Goal: Task Accomplishment & Management: Use online tool/utility

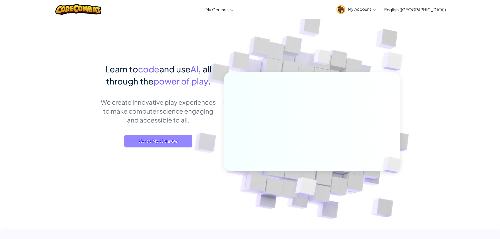
click at [169, 141] on span "Go to My Courses" at bounding box center [158, 141] width 68 height 13
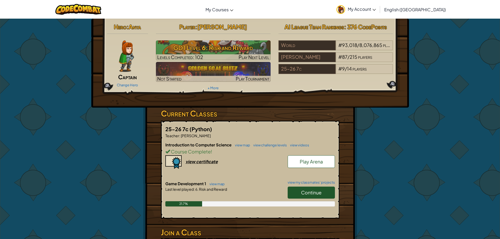
click at [333, 194] on link "Continue" at bounding box center [311, 193] width 47 height 12
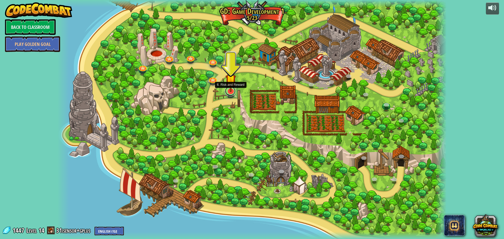
click at [234, 92] on link at bounding box center [230, 91] width 11 height 11
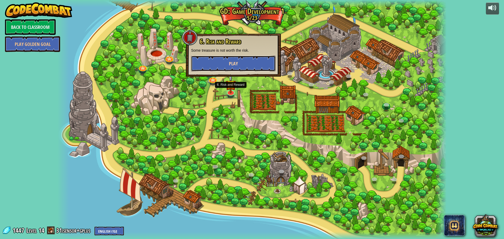
click at [235, 62] on span "Play" at bounding box center [233, 63] width 9 height 7
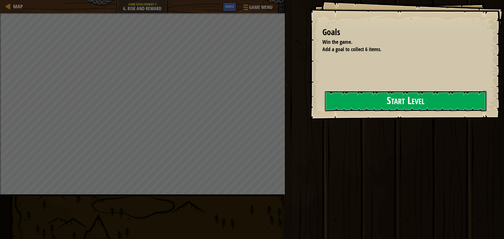
click at [332, 103] on button "Start Level" at bounding box center [406, 101] width 162 height 21
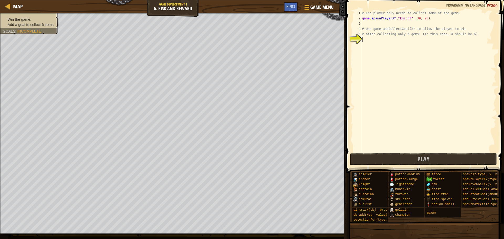
type textarea "h"
type textarea "p"
type textarea "k"
type textarea "g"
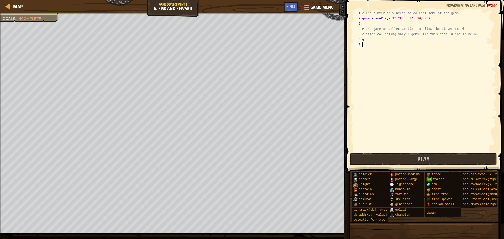
click at [415, 117] on div "# The player only needs to collect some of the gems. game . spawnPlayerXY ( "kn…" at bounding box center [428, 87] width 135 height 152
click at [371, 39] on div "# The player only needs to collect some of the gems. game . spawnPlayerXY ( "kn…" at bounding box center [428, 87] width 135 height 152
type textarea "g"
click at [376, 158] on button "Play" at bounding box center [423, 159] width 147 height 12
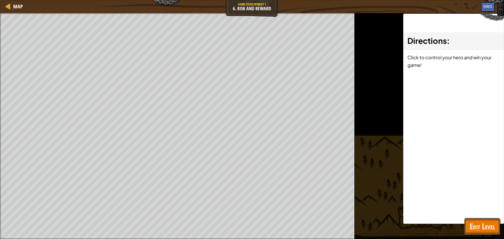
click at [484, 225] on span "Edit Level" at bounding box center [482, 226] width 25 height 11
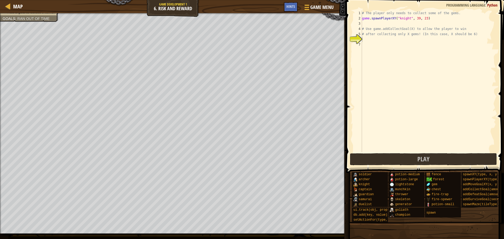
click at [368, 43] on div "# The player only needs to collect some of the gems. game . spawnPlayerXY ( "kn…" at bounding box center [428, 87] width 135 height 152
click at [368, 36] on div "# The player only needs to collect some of the gems. game . spawnPlayerXY ( "kn…" at bounding box center [428, 87] width 135 height 152
type textarea "# after collecting only X gems! (In this case, X should be 6)"
click at [369, 41] on div "# The player only needs to collect some of the gems. game . spawnPlayerXY ( "kn…" at bounding box center [428, 87] width 135 height 152
click at [367, 38] on div "# The player only needs to collect some of the gems. game . spawnPlayerXY ( "kn…" at bounding box center [428, 87] width 135 height 152
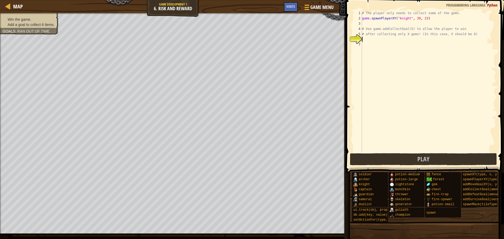
click at [11, 17] on ul "Win the game. Add a goal to collect 6 items." at bounding box center [29, 22] width 53 height 11
click at [374, 40] on div "# The player only needs to collect some of the gems. game . spawnPlayerXY ( "kn…" at bounding box center [428, 87] width 135 height 152
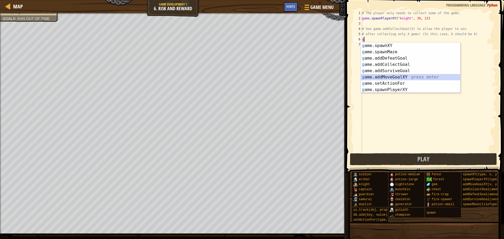
click at [389, 77] on div "g ame.spawnXY press enter g ame.spawnMaze press enter g ame.addDefeatGoal press…" at bounding box center [410, 74] width 99 height 63
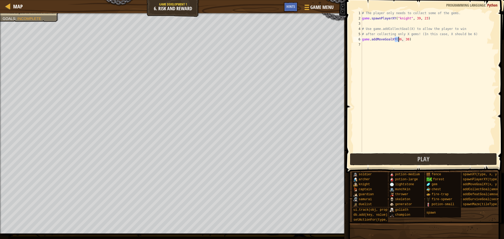
type textarea "g"
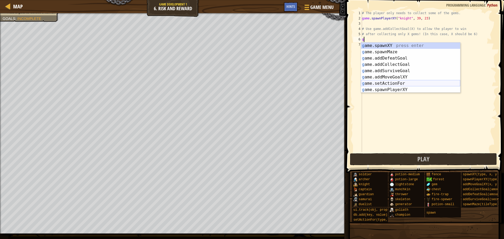
click at [398, 86] on div "g ame.spawnXY press enter g ame.spawnMaze press enter g ame.addDefeatGoal press…" at bounding box center [410, 74] width 99 height 63
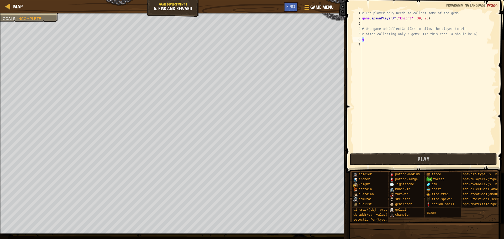
type textarea "k"
type textarea "g"
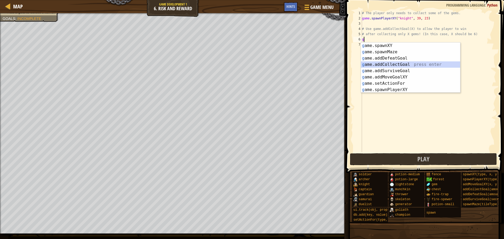
click at [377, 63] on div "g ame.spawnXY press enter g ame.spawnMaze press enter g ame.addDefeatGoal press…" at bounding box center [410, 74] width 99 height 63
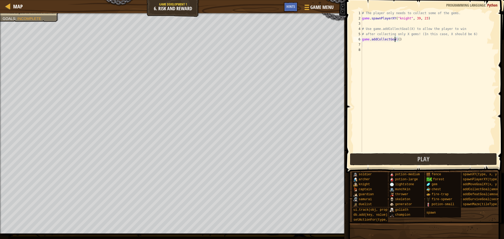
click at [396, 40] on div "# The player only needs to collect some of the gems. game . spawnPlayerXY ( "kn…" at bounding box center [428, 87] width 135 height 152
type textarea "game.addCollectGoal()"
click at [397, 41] on div "# The player only needs to collect some of the gems. game . spawnPlayerXY ( "kn…" at bounding box center [428, 87] width 135 height 152
click at [367, 24] on div "# The player only needs to collect some of the gems. game . spawnPlayerXY ( "kn…" at bounding box center [428, 87] width 135 height 152
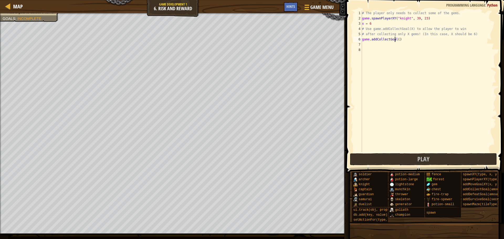
click at [396, 40] on div "# The player only needs to collect some of the gems. game . spawnPlayerXY ( "kn…" at bounding box center [428, 87] width 135 height 152
click at [396, 39] on div "# The player only needs to collect some of the gems. game . spawnPlayerXY ( "kn…" at bounding box center [428, 87] width 135 height 152
type textarea "game.addCollectGoal(x)"
click at [389, 156] on button "Play" at bounding box center [423, 159] width 147 height 12
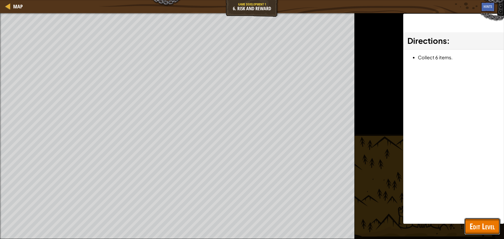
click at [472, 219] on button "Edit Level" at bounding box center [483, 226] width 36 height 17
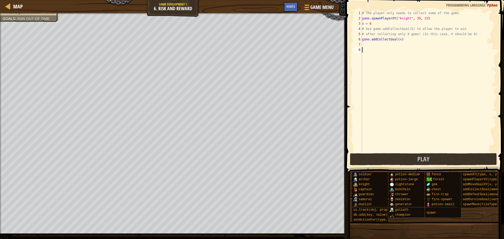
scroll to position [2, 0]
click at [375, 48] on div "# The player only needs to collect some of the gems. game . spawnPlayerXY ( "kn…" at bounding box center [428, 87] width 135 height 152
type textarea "h"
click at [369, 44] on div "# The player only needs to collect some of the gems. game . spawnPlayerXY ( "kn…" at bounding box center [428, 87] width 135 height 152
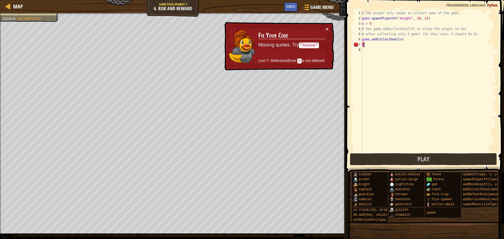
click at [367, 43] on div "# The player only needs to collect some of the gems. game . spawnPlayerXY ( "kn…" at bounding box center [428, 87] width 135 height 152
type textarea "h"
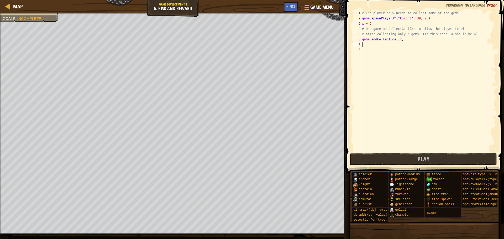
type textarea "g"
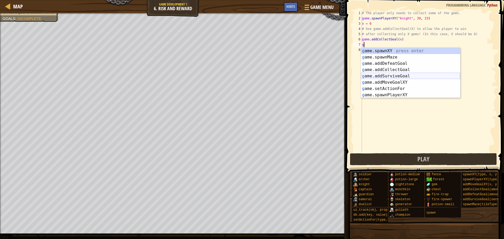
click at [396, 76] on div "g ame.spawnXY press enter g ame.spawnMaze press enter g ame.addDefeatGoal press…" at bounding box center [410, 79] width 99 height 63
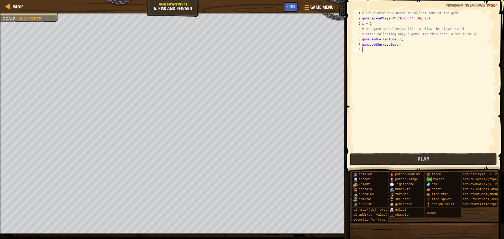
click at [374, 51] on div "# The player only needs to collect some of the gems. game . spawnPlayerXY ( "kn…" at bounding box center [428, 87] width 135 height 152
type textarea "g"
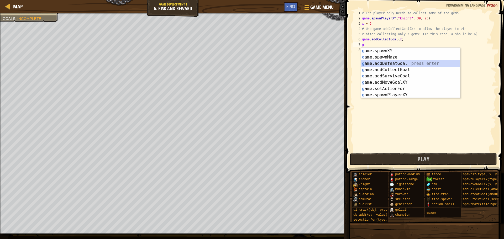
click at [387, 62] on div "g ame.spawnXY press enter g ame.spawnMaze press enter g ame.addDefeatGoal press…" at bounding box center [410, 79] width 99 height 63
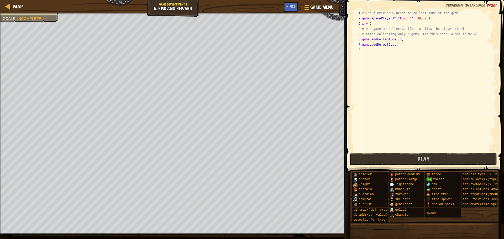
click at [395, 45] on div "# The player only needs to collect some of the gems. game . spawnPlayerXY ( "kn…" at bounding box center [428, 87] width 135 height 152
click at [376, 25] on div "# The player only needs to collect some of the gems. game . spawnPlayerXY ( "kn…" at bounding box center [428, 87] width 135 height 152
type textarea "x = 6"
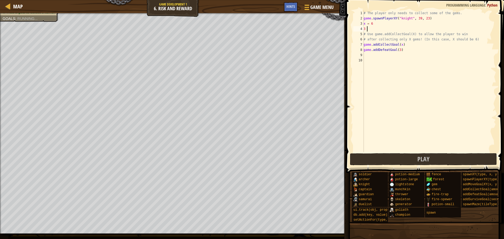
type textarea "3"
click at [424, 156] on span "Play" at bounding box center [424, 159] width 12 height 8
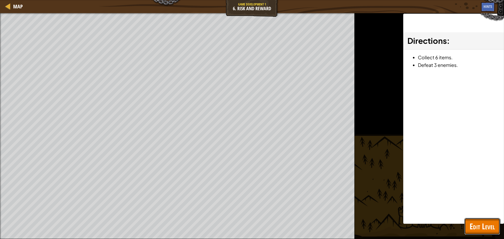
click at [479, 225] on span "Edit Level" at bounding box center [482, 226] width 25 height 11
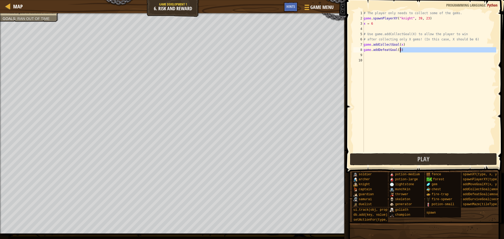
click at [409, 51] on div "# The player only needs to collect some of the gems. game . spawnPlayerXY ( "kn…" at bounding box center [430, 87] width 134 height 152
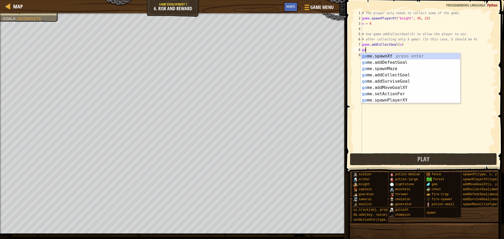
type textarea "g"
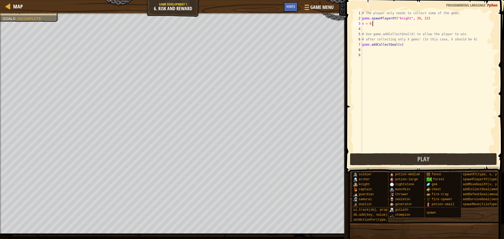
click at [374, 23] on div "# The player only needs to collect some of the gems. game . spawnPlayerXY ( "kn…" at bounding box center [428, 87] width 135 height 152
type textarea "x = 6"
click at [379, 162] on button "Play" at bounding box center [423, 159] width 147 height 12
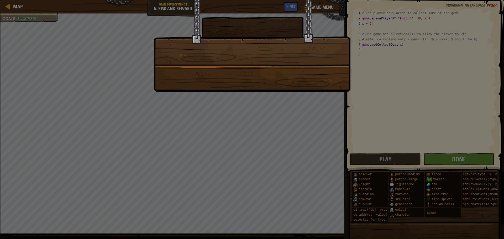
click at [456, 162] on div at bounding box center [252, 119] width 504 height 239
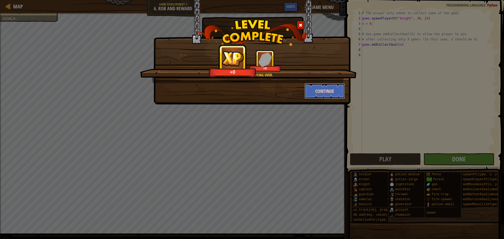
click at [324, 89] on button "Continue" at bounding box center [325, 91] width 41 height 16
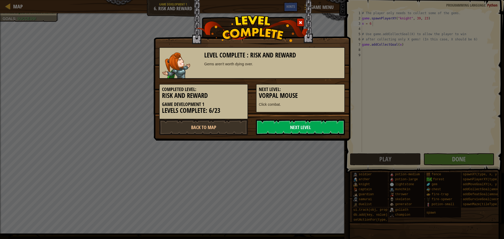
click at [338, 126] on link "Next Level" at bounding box center [300, 128] width 89 height 16
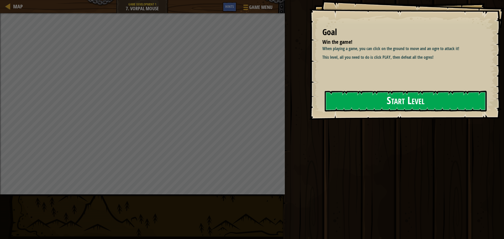
click at [375, 99] on button "Start Level" at bounding box center [406, 101] width 162 height 21
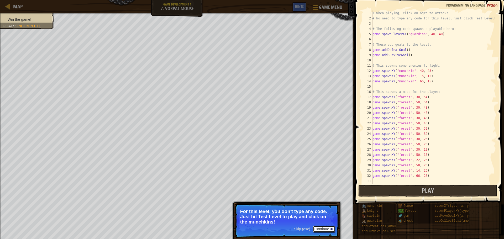
click at [325, 229] on button "Continue" at bounding box center [324, 229] width 22 height 7
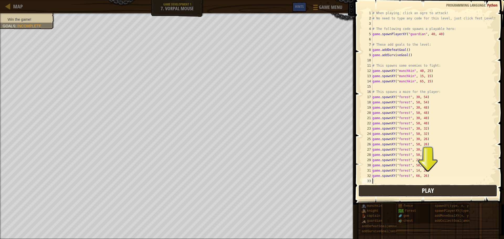
click at [410, 190] on button "Play" at bounding box center [428, 191] width 139 height 12
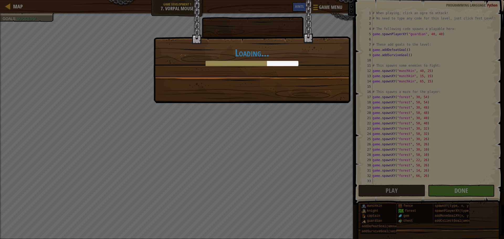
click at [445, 187] on div "Loading..." at bounding box center [252, 119] width 504 height 239
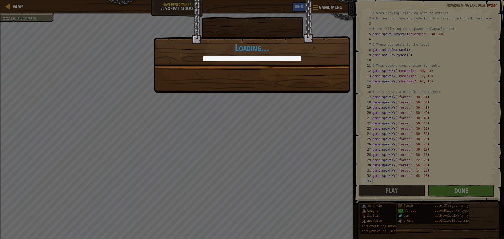
click at [446, 192] on div "Your mouse goes clicker-[PERSON_NAME]! +0 +0 Continue Loading..." at bounding box center [252, 119] width 504 height 239
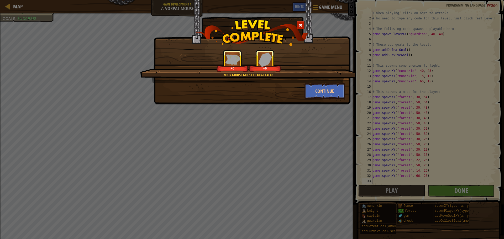
click at [446, 192] on div "Your mouse goes clicker-[PERSON_NAME]! +0 +0 Continue" at bounding box center [252, 119] width 504 height 239
click at [332, 92] on button "Continue" at bounding box center [325, 91] width 41 height 16
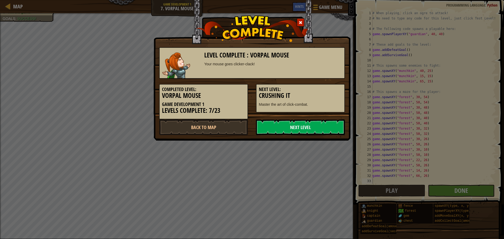
click at [306, 122] on link "Next Level" at bounding box center [300, 128] width 89 height 16
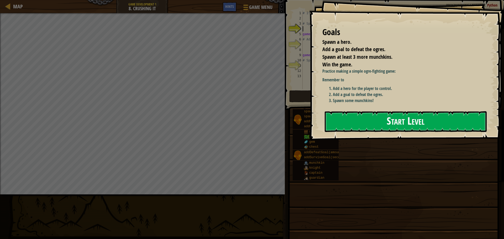
click at [368, 122] on button "Start Level" at bounding box center [406, 121] width 162 height 21
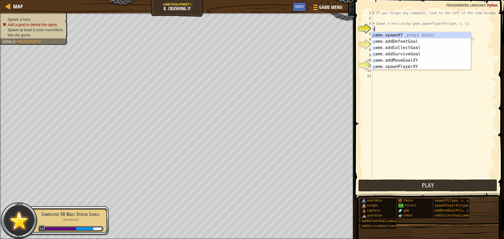
scroll to position [2, 0]
click at [389, 37] on div "g ame.spawnXY press enter g ame.addDefeatGoal press enter g ame.addCollectGoal …" at bounding box center [421, 57] width 99 height 50
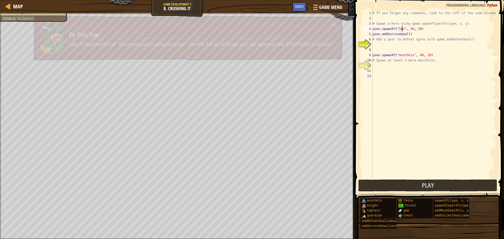
scroll to position [2, 2]
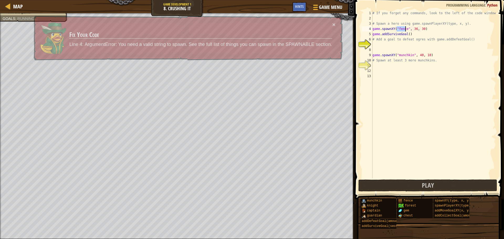
type textarea "g"
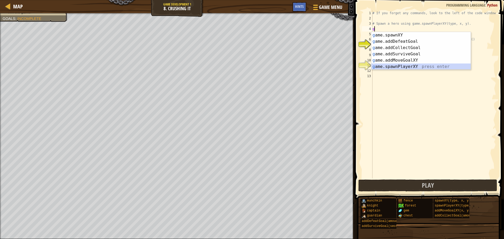
click at [403, 66] on div "g ame.spawnXY press enter g ame.addDefeatGoal press enter g ame.addCollectGoal …" at bounding box center [421, 57] width 99 height 50
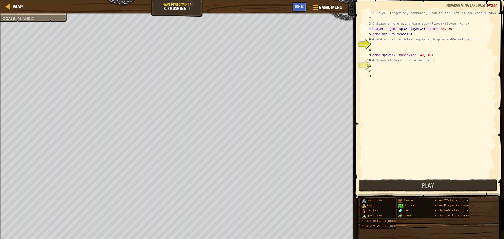
scroll to position [2, 5]
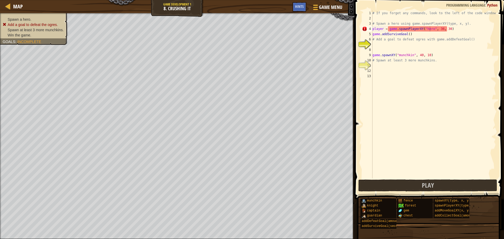
click at [44, 30] on span "Spawn at least 3 more munchkins." at bounding box center [36, 30] width 56 height 4
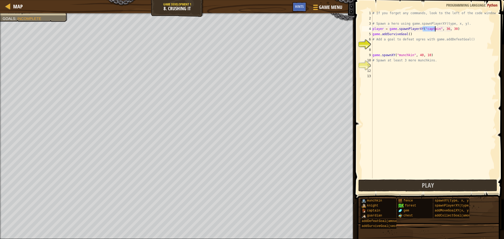
type textarea "g"
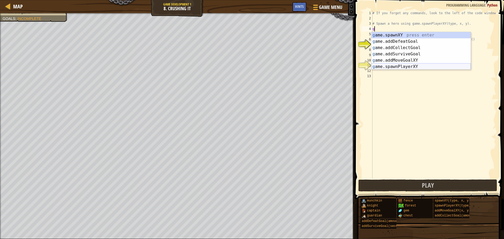
click at [410, 66] on div "g ame.spawnXY press enter g ame.addDefeatGoal press enter g ame.addCollectGoal …" at bounding box center [421, 57] width 99 height 50
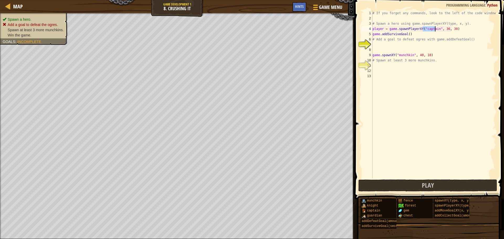
type textarea "player = game.spawnPlayerXY("captain", 36, 30)"
click at [24, 31] on span "Spawn at least 3 more munchkins." at bounding box center [36, 30] width 56 height 4
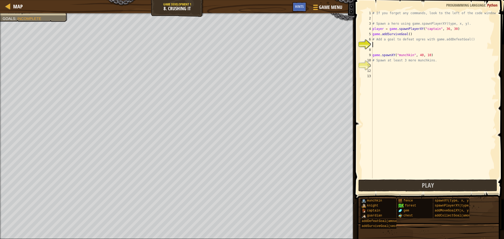
click at [381, 46] on div "# If you forget any commands, look to the left of the code window! # Spawn a he…" at bounding box center [434, 100] width 125 height 179
type textarea "g"
click at [409, 121] on div "# If you forget any commands, look to the left of the code window! # Spawn a he…" at bounding box center [434, 100] width 125 height 179
click at [389, 42] on div "# If you forget any commands, look to the left of the code window! # Spawn a he…" at bounding box center [434, 100] width 125 height 179
type textarea "g"
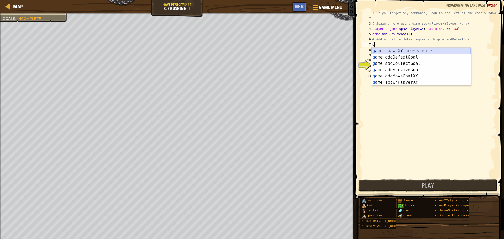
click at [400, 50] on div "g ame.spawnXY press enter g ame.addDefeatGoal press enter g ame.addCollectGoal …" at bounding box center [421, 73] width 99 height 50
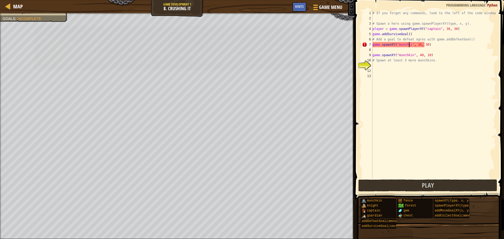
scroll to position [2, 3]
drag, startPoint x: 373, startPoint y: 45, endPoint x: 405, endPoint y: 44, distance: 32.1
click at [405, 44] on div "game.spawnXY("munchkin", 36, 30) 1 2 3 4 5 6 7 8 9 10 11 12 13 # If you forget …" at bounding box center [428, 95] width 135 height 168
type textarea "game.spawnXY("munchkin", 36, 30)"
click at [385, 49] on div "# If you forget any commands, look to the left of the code window! # Spawn a he…" at bounding box center [434, 100] width 125 height 179
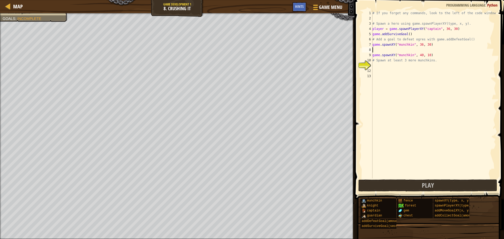
scroll to position [2, 0]
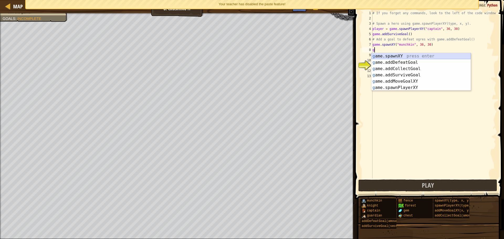
click at [391, 55] on div "g ame.spawnXY press enter g ame.addDefeatGoal press enter g ame.addCollectGoal …" at bounding box center [421, 78] width 99 height 50
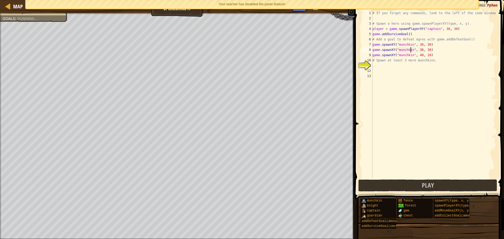
scroll to position [2, 3]
click at [437, 56] on div "# If you forget any commands, look to the left of the code window! # Spawn a he…" at bounding box center [434, 100] width 125 height 179
type textarea "game.spawnXY("munchkin", 40, 10)"
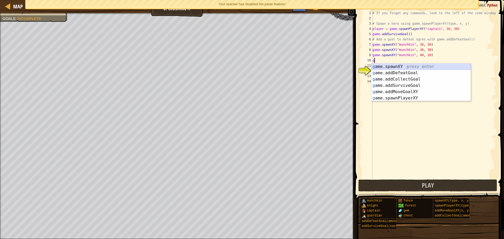
click at [406, 66] on div "g ame.spawnXY press enter g ame.addDefeatGoal press enter g ame.addCollectGoal …" at bounding box center [421, 89] width 99 height 50
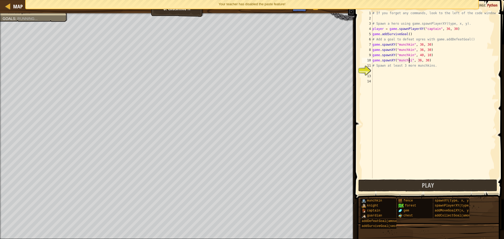
scroll to position [2, 3]
click at [419, 59] on div "# If you forget any commands, look to the left of the code window! # Spawn a he…" at bounding box center [434, 100] width 125 height 179
click at [420, 53] on div "# If you forget any commands, look to the left of the code window! # Spawn a he…" at bounding box center [434, 100] width 125 height 179
click at [418, 48] on div "# If you forget any commands, look to the left of the code window! # Spawn a he…" at bounding box center [434, 100] width 125 height 179
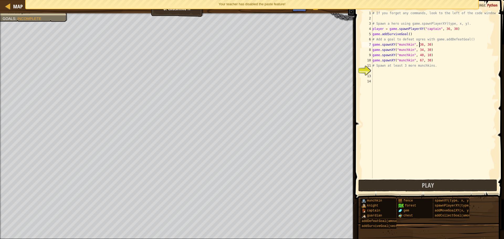
click at [419, 44] on div "# If you forget any commands, look to the left of the code window! # Spawn a he…" at bounding box center [434, 100] width 125 height 179
type textarea "game.spawnXY("munchkin", 56, 30)"
click at [376, 70] on div "# If you forget any commands, look to the left of the code window! # Spawn a he…" at bounding box center [434, 100] width 125 height 179
type textarea "g"
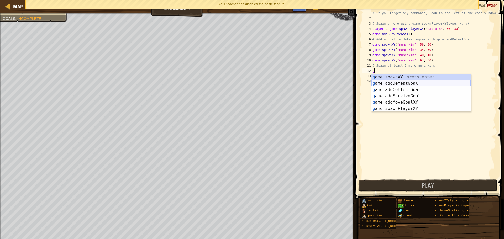
click at [397, 84] on div "g ame.spawnXY press enter g ame.addDefeatGoal press enter g ame.addCollectGoal …" at bounding box center [421, 99] width 99 height 50
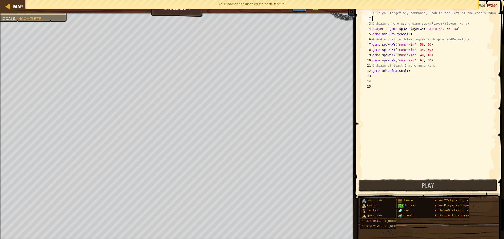
click at [408, 17] on div "# If you forget any commands, look to the left of the code window! # Spawn a he…" at bounding box center [434, 100] width 125 height 179
type textarea "x"
click at [375, 181] on button "Play" at bounding box center [428, 186] width 139 height 12
click at [464, 0] on body "Map Game Development 1 8. Crushing It Game Menu Done Hints 1 הההההההההההההההההה…" at bounding box center [252, 0] width 504 height 0
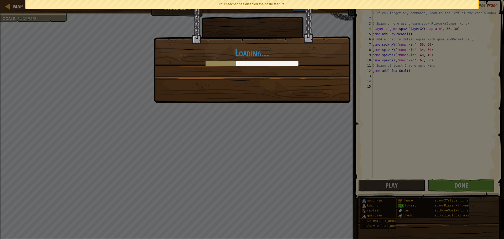
click at [460, 185] on div "Loading..." at bounding box center [252, 119] width 504 height 239
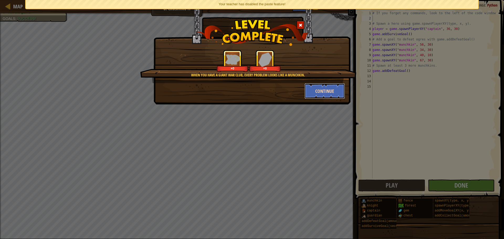
click at [328, 91] on button "Continue" at bounding box center [325, 91] width 41 height 16
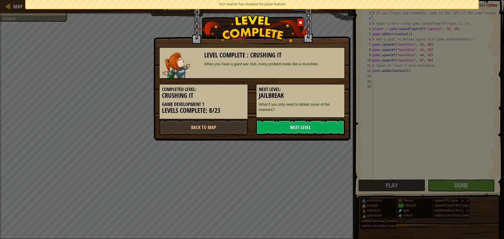
click at [323, 126] on link "Next Level" at bounding box center [300, 128] width 89 height 16
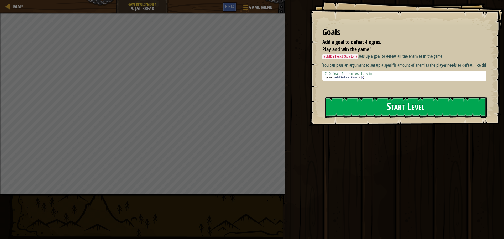
click at [393, 104] on button "Start Level" at bounding box center [406, 107] width 162 height 21
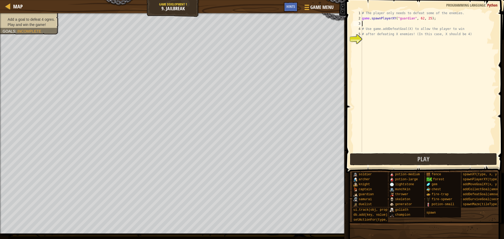
click at [370, 23] on div "# The player only needs to defeat some of the enemies. game . spawnPlayerXY ( "…" at bounding box center [428, 87] width 135 height 152
type textarea "g"
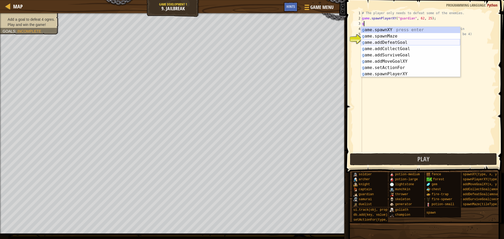
click at [376, 40] on div "g ame.spawnXY press enter g ame.spawnMaze press enter g ame.addDefeatGoal press…" at bounding box center [410, 58] width 99 height 63
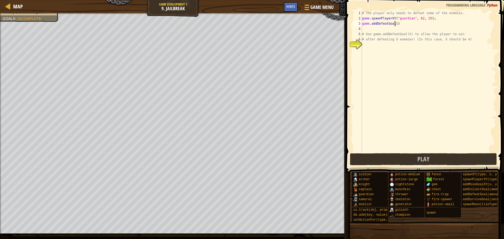
click at [395, 23] on div "# The player only needs to defeat some of the enemies. game . spawnPlayerXY ( "…" at bounding box center [428, 87] width 135 height 152
type textarea "game.addDefeatGoal()"
click at [368, 29] on div "# The player only needs to defeat some of the enemies. game . spawnPlayerXY ( "…" at bounding box center [428, 87] width 135 height 152
click at [363, 16] on div "# The player only needs to defeat some of the enemies. game . spawnPlayerXY ( "…" at bounding box center [428, 87] width 135 height 152
click at [469, 13] on div "# The player only needs to defeat some of the enemies. game . spawnPlayerXY ( "…" at bounding box center [428, 87] width 135 height 152
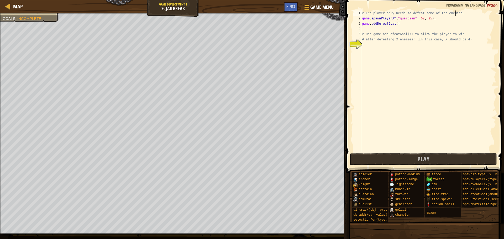
type textarea "# The player only needs to defeat some of the enemies.\"
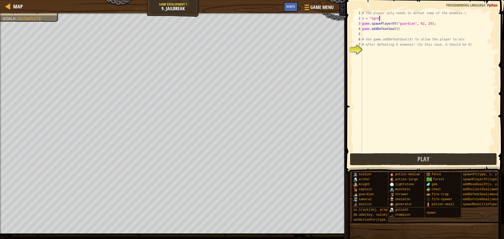
scroll to position [2, 1]
click at [394, 29] on div "# The player only needs to defeat some of the enemies.\ x = "ogre" game . spawn…" at bounding box center [428, 87] width 135 height 152
type textarea "game.addDefeatGoal(x)"
click at [398, 161] on button "Play" at bounding box center [423, 159] width 147 height 12
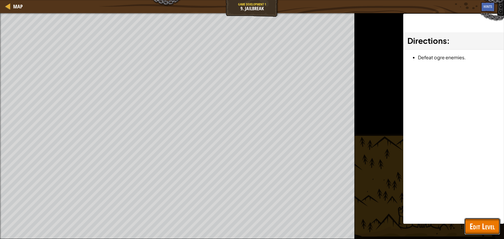
click at [490, 224] on span "Edit Level" at bounding box center [482, 226] width 25 height 11
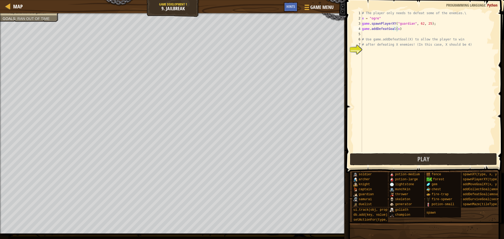
scroll to position [2, 0]
click at [371, 32] on div "# The player only needs to defeat some of the enemies.\ x = "ogre" game . spawn…" at bounding box center [428, 87] width 135 height 152
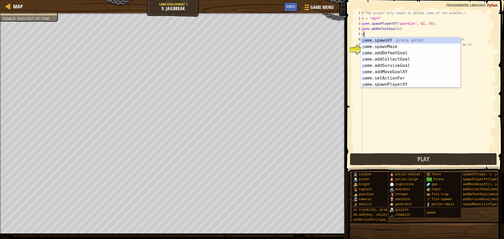
click at [480, 45] on div "# The player only needs to defeat some of the enemies.\ x = "ogre" game . spawn…" at bounding box center [428, 87] width 135 height 152
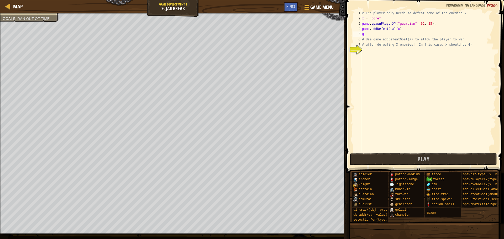
click at [385, 36] on div "# The player only needs to defeat some of the enemies.\ x = "ogre" game . spawn…" at bounding box center [428, 87] width 135 height 152
type textarea "g"
click at [380, 18] on div "# The player only needs to defeat some of the enemies.\ x = "ogre" game . spawn…" at bounding box center [428, 87] width 135 height 152
click at [395, 28] on div "# The player only needs to defeat some of the enemies.\ x = 4 game . spawnPlaye…" at bounding box center [428, 87] width 135 height 152
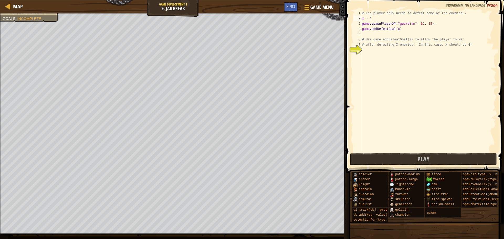
type textarea "game.addDefeatGoal(x)"
click at [375, 63] on div "# The player only needs to defeat some of the enemies.\ x = 4 game . spawnPlaye…" at bounding box center [428, 87] width 135 height 152
click at [375, 160] on button "Play" at bounding box center [423, 159] width 147 height 12
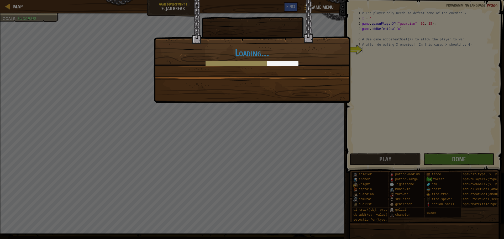
click at [353, 86] on div "Loading..." at bounding box center [252, 119] width 504 height 239
click at [472, 157] on div "Loading..." at bounding box center [252, 119] width 504 height 239
click at [254, 80] on div "Loading..." at bounding box center [252, 51] width 197 height 103
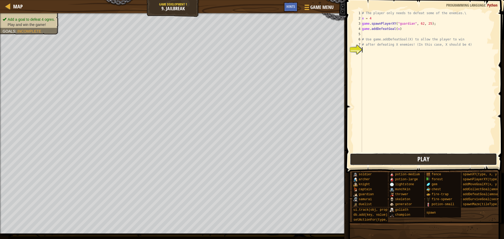
click at [395, 159] on button "Play" at bounding box center [423, 159] width 147 height 12
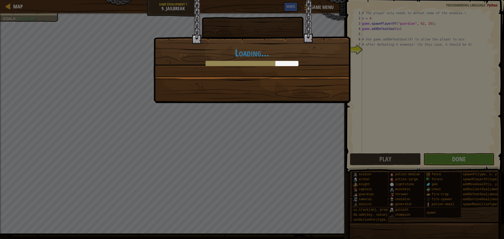
click at [434, 159] on div "Loading..." at bounding box center [252, 119] width 504 height 239
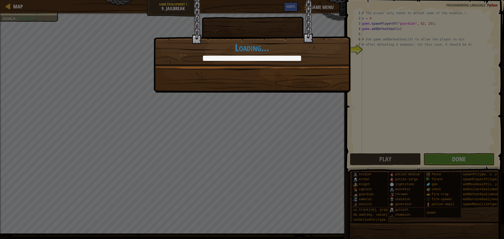
click at [227, 99] on div "Don't overdo it. +10 +10 Continue Loading..." at bounding box center [252, 119] width 504 height 239
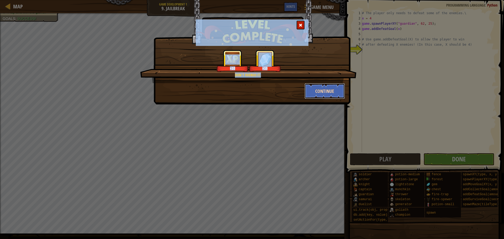
click at [342, 86] on button "Continue" at bounding box center [325, 91] width 41 height 16
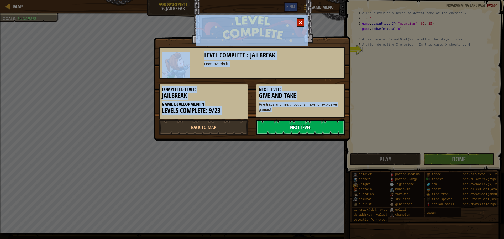
click at [320, 127] on link "Next Level" at bounding box center [300, 128] width 89 height 16
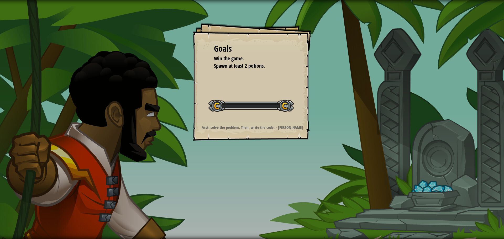
click at [323, 210] on div "Goals Win the game. Spawn at least 2 potions. Start Level Error loading from se…" at bounding box center [252, 119] width 504 height 239
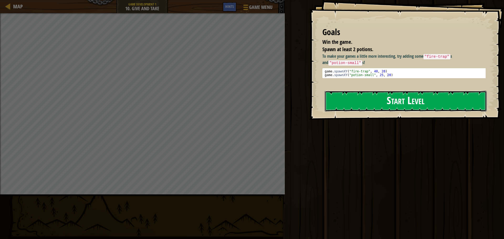
click at [393, 97] on button "Start Level" at bounding box center [406, 101] width 162 height 21
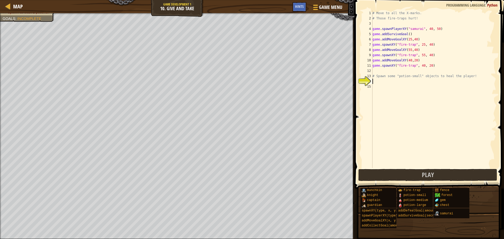
click at [384, 74] on div "# Move to all the X-marks. # Those fire-traps hurt! game . spawnPlayerXY ( "sam…" at bounding box center [434, 95] width 125 height 168
type textarea "# Spawn some "potion-small" objects to heal the player!"
click at [374, 83] on div "# Move to all the X-marks. # Those fire-traps hurt! game . spawnPlayerXY ( "sam…" at bounding box center [434, 95] width 125 height 168
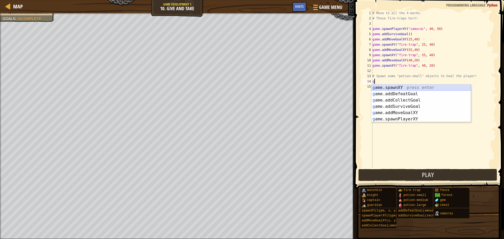
click at [383, 87] on div "g ame.spawnXY press enter g ame.addDefeatGoal press enter g ame.addCollectGoal …" at bounding box center [421, 110] width 99 height 50
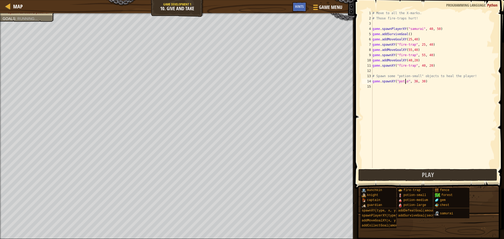
scroll to position [2, 3]
type textarea "game.spawnXY("potion-small", 36, 30)"
click at [378, 90] on div "# Move to all the X-marks. # Those fire-traps hurt! game . spawnPlayerXY ( "sam…" at bounding box center [434, 95] width 125 height 168
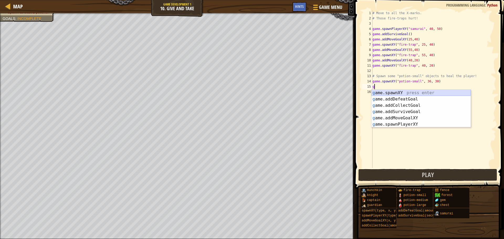
click at [388, 93] on div "g ame.spawnXY press enter g ame.addDefeatGoal press enter g ame.addCollectGoal …" at bounding box center [421, 115] width 99 height 50
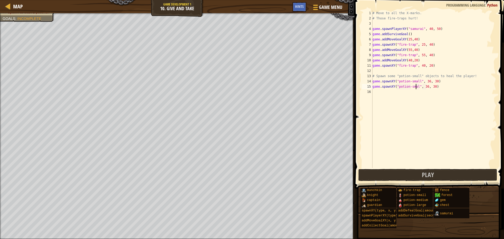
scroll to position [2, 4]
click at [426, 85] on div "# Move to all the X-marks. # Those fire-traps hurt! game . spawnPlayerXY ( "sam…" at bounding box center [434, 95] width 125 height 168
type textarea "game.spawnXY("potion-small", 43, 30)"
click at [398, 171] on button "Play" at bounding box center [428, 175] width 139 height 12
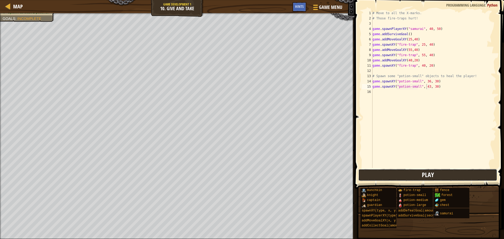
click at [415, 175] on button "Play" at bounding box center [428, 175] width 139 height 12
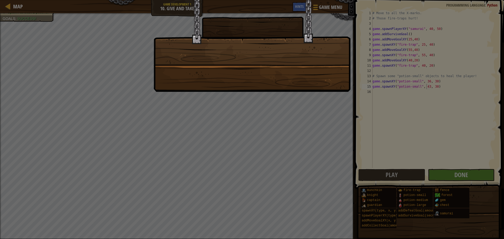
click at [257, 70] on div at bounding box center [252, 46] width 197 height 92
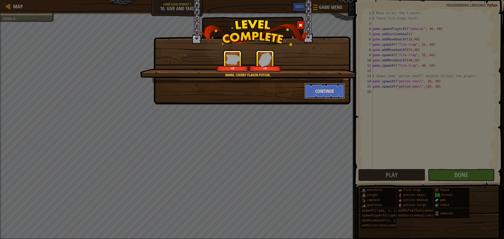
click at [312, 87] on button "Continue" at bounding box center [325, 91] width 41 height 16
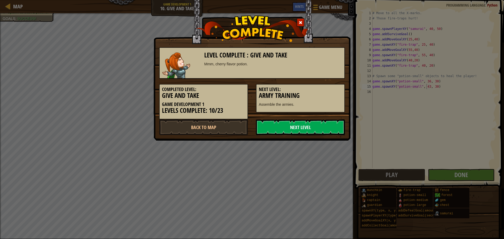
click at [309, 124] on link "Next Level" at bounding box center [300, 128] width 89 height 16
